Goal: Navigation & Orientation: Find specific page/section

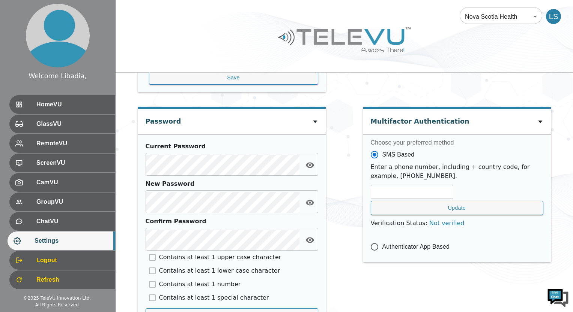
scroll to position [156, 0]
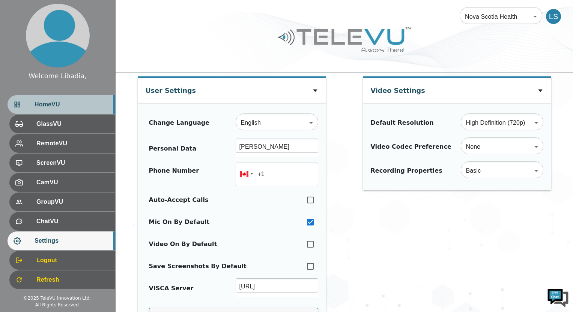
click at [61, 105] on span "HomeVU" at bounding box center [72, 104] width 75 height 9
